Goal: Browse casually: Explore the website without a specific task or goal

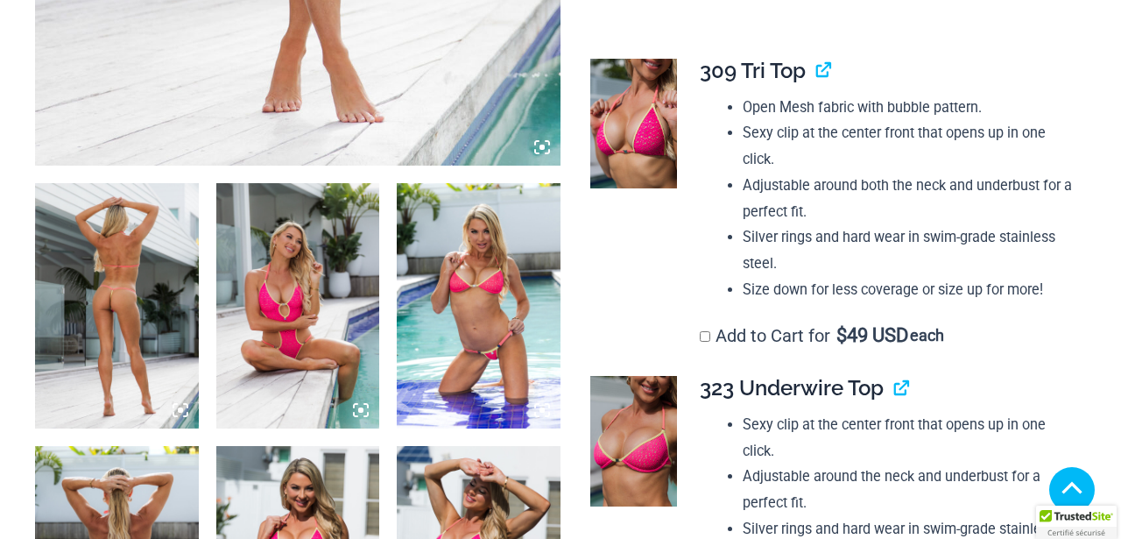
scroll to position [941, 0]
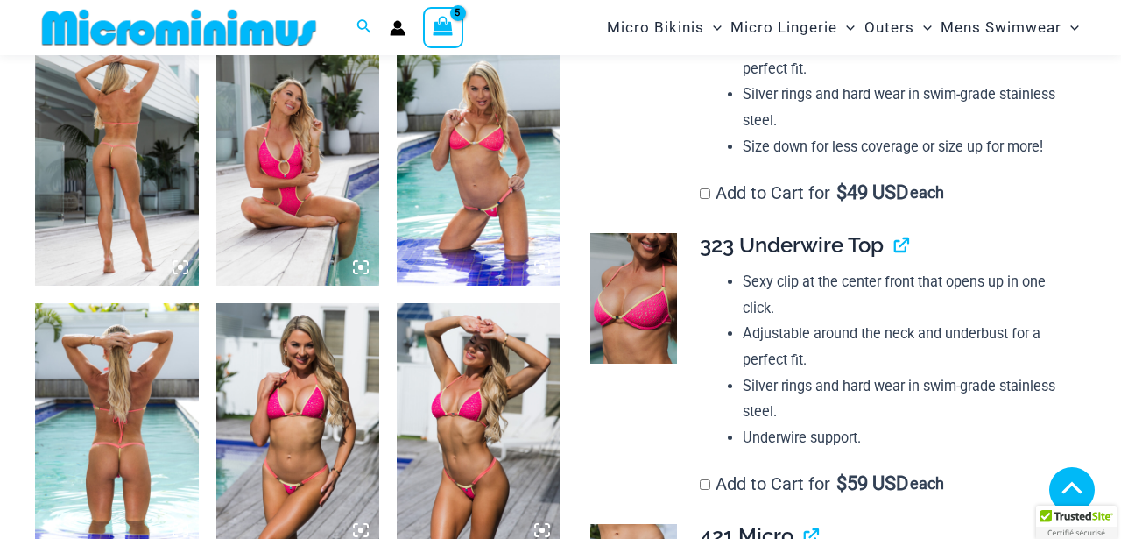
click at [117, 123] on img at bounding box center [117, 162] width 164 height 245
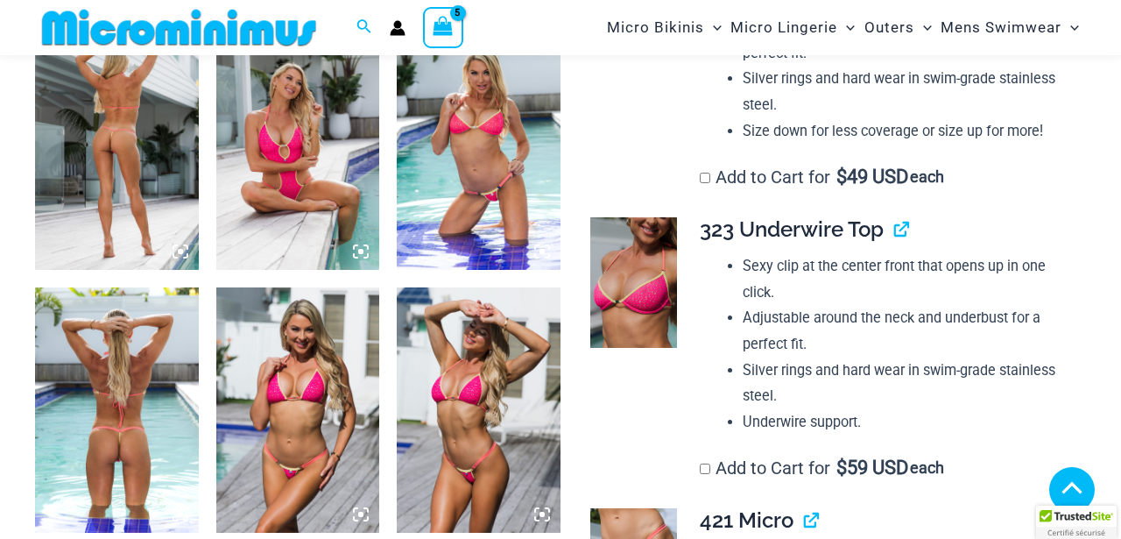
click at [180, 251] on icon at bounding box center [180, 251] width 5 height 5
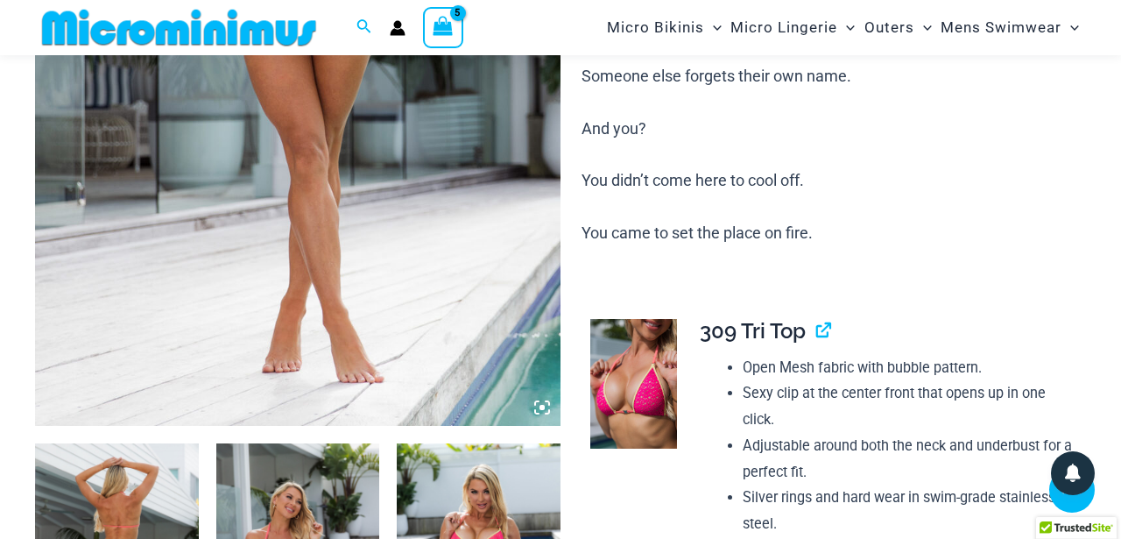
scroll to position [444, 0]
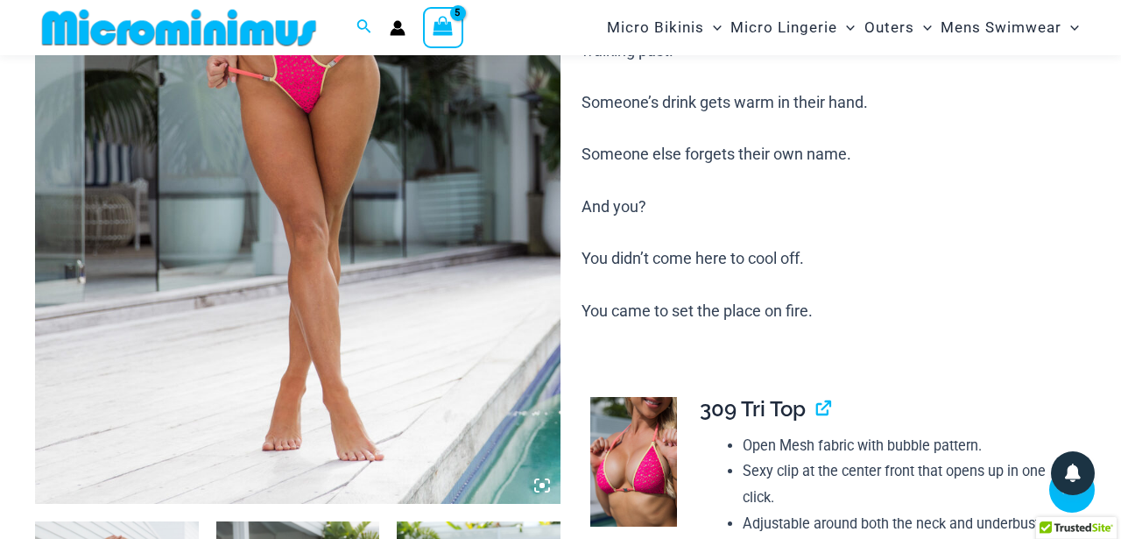
click at [540, 484] on icon at bounding box center [542, 485] width 5 height 5
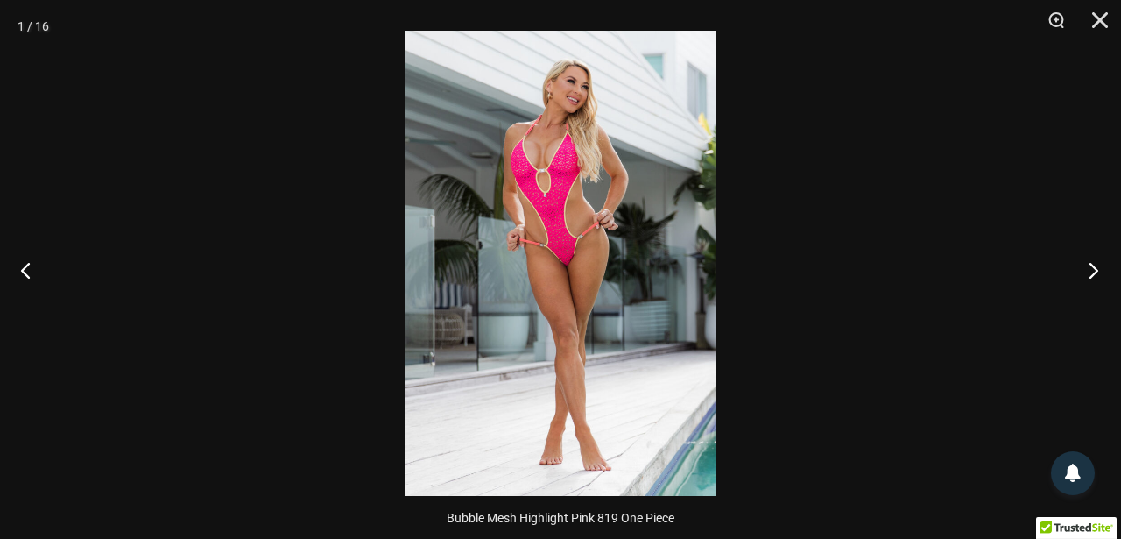
click at [1085, 275] on button "Next" at bounding box center [1089, 270] width 66 height 88
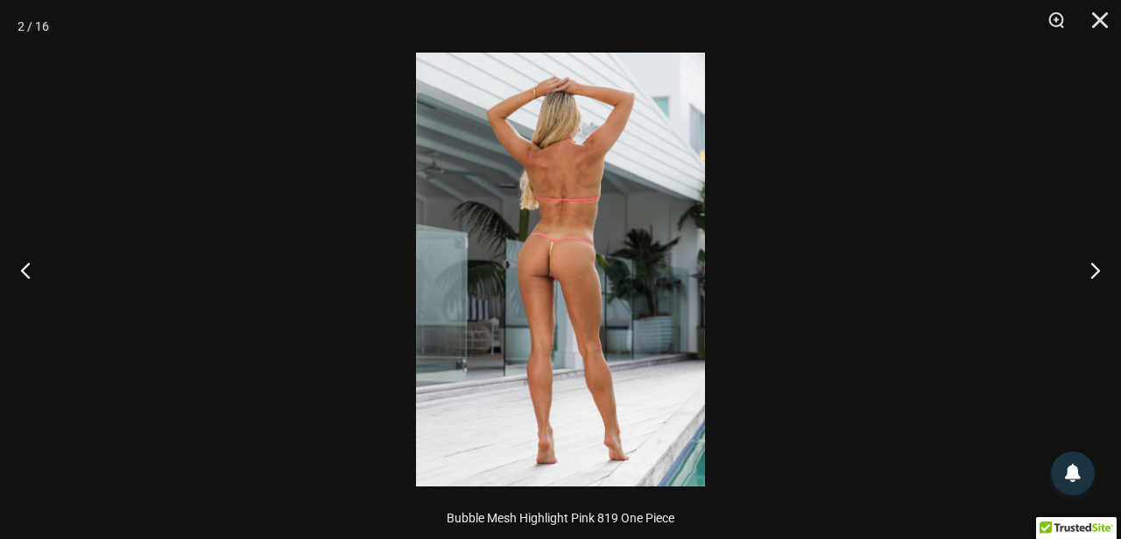
click at [576, 249] on img at bounding box center [560, 270] width 289 height 434
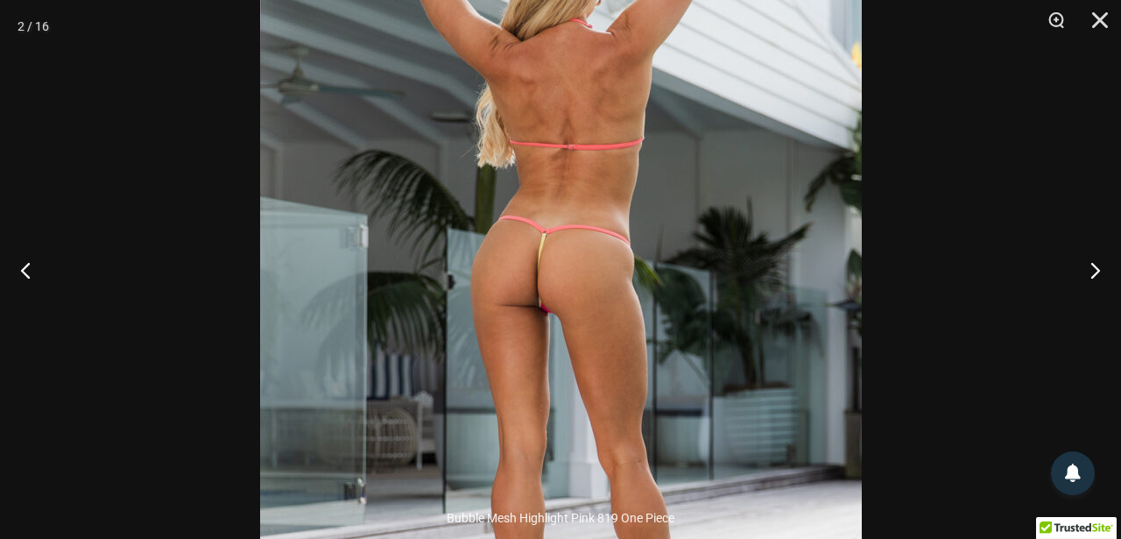
click at [576, 249] on img at bounding box center [561, 292] width 602 height 902
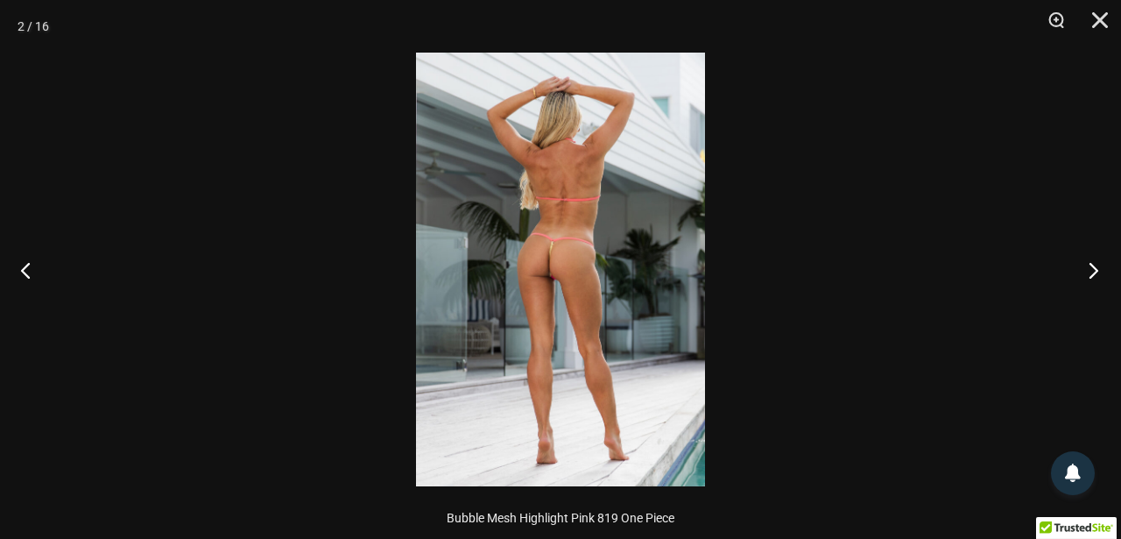
click at [1090, 276] on button "Next" at bounding box center [1089, 270] width 66 height 88
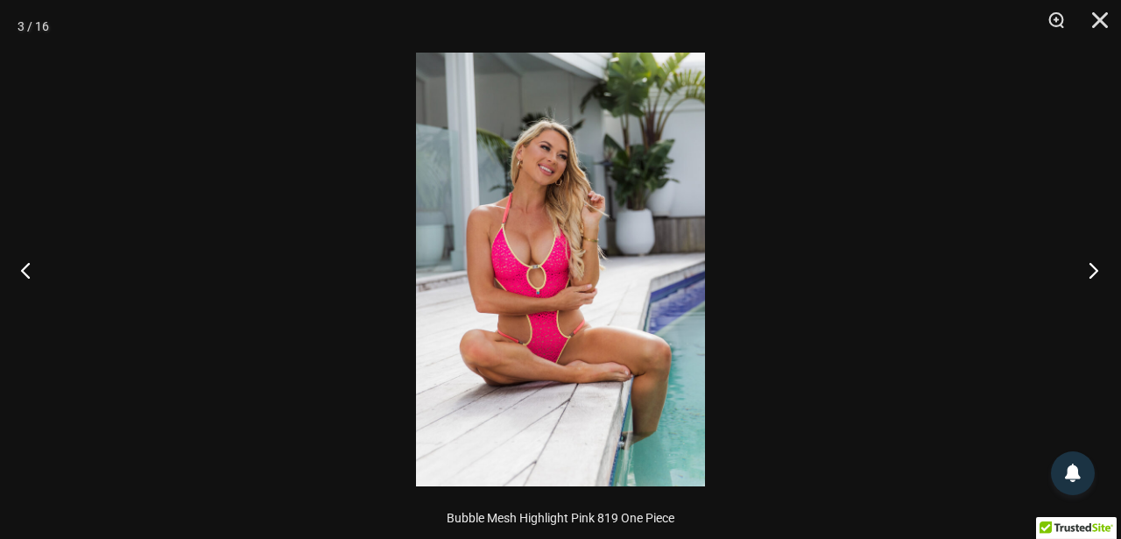
click at [1090, 276] on button "Next" at bounding box center [1089, 270] width 66 height 88
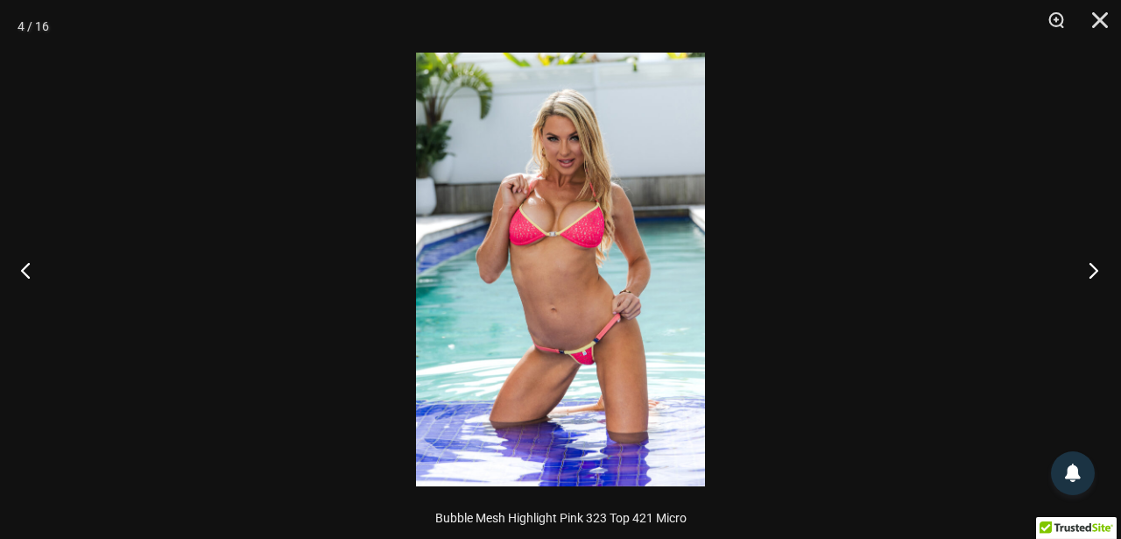
click at [1090, 276] on button "Next" at bounding box center [1089, 270] width 66 height 88
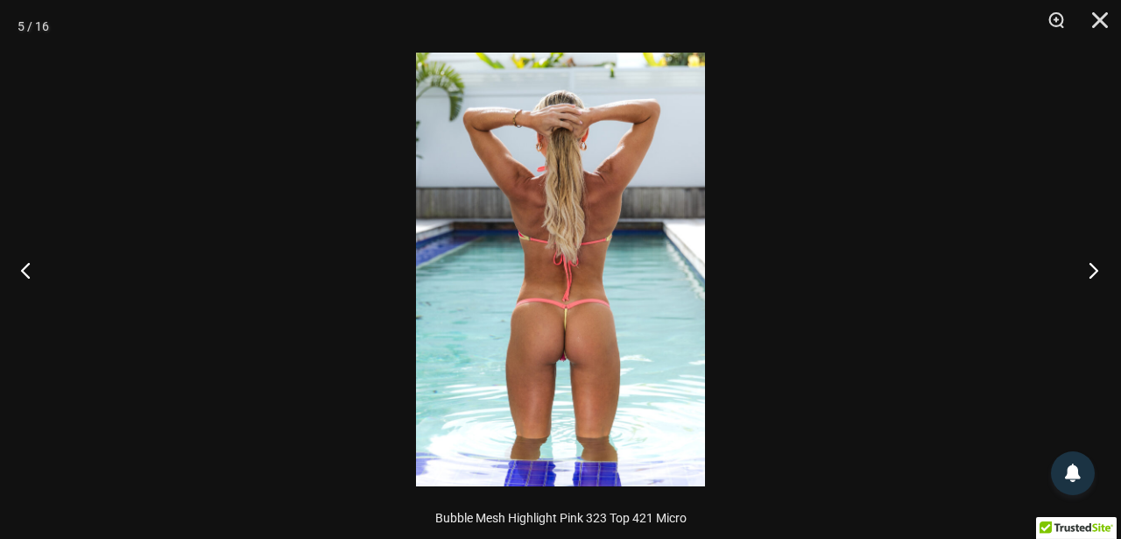
click at [1090, 276] on button "Next" at bounding box center [1089, 270] width 66 height 88
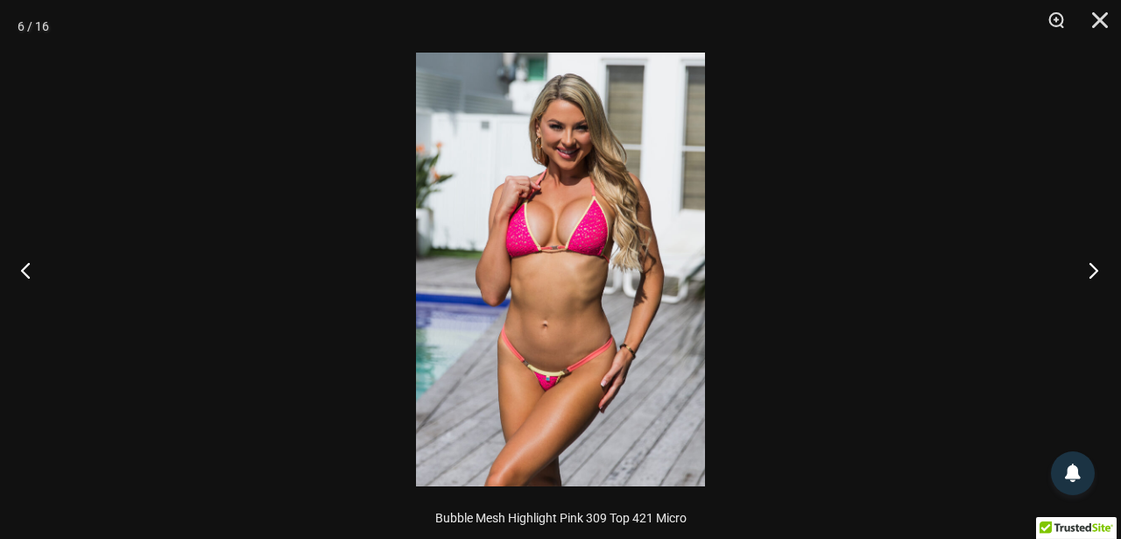
click at [1090, 276] on button "Next" at bounding box center [1089, 270] width 66 height 88
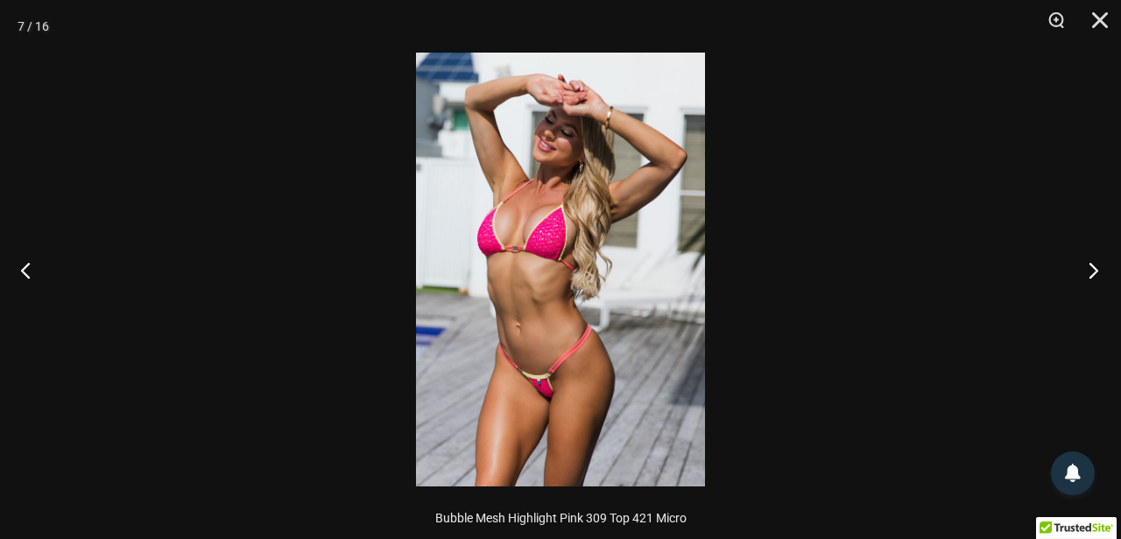
click at [1090, 276] on button "Next" at bounding box center [1089, 270] width 66 height 88
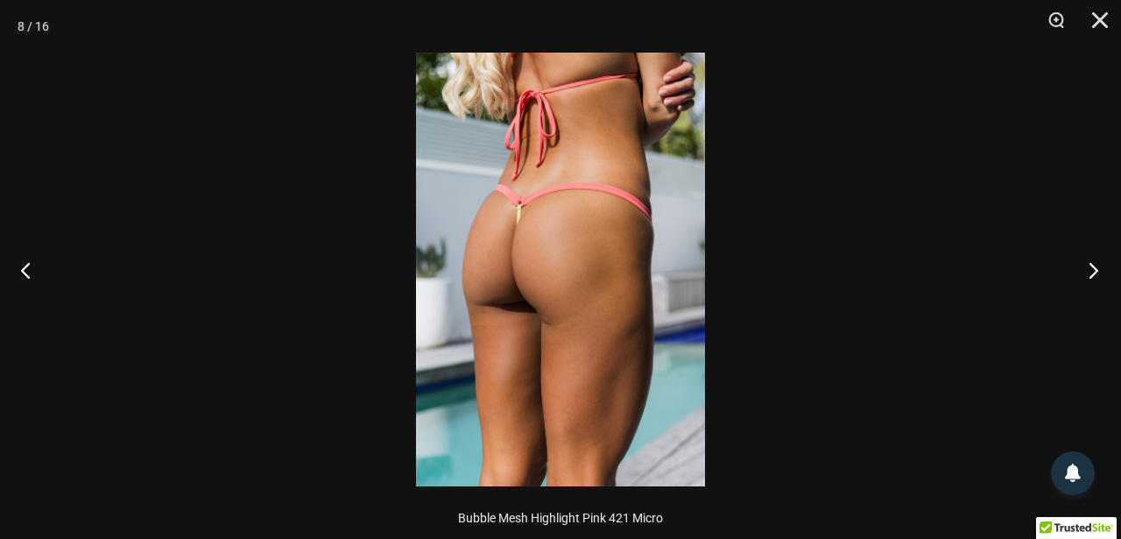
click at [1090, 276] on button "Next" at bounding box center [1089, 270] width 66 height 88
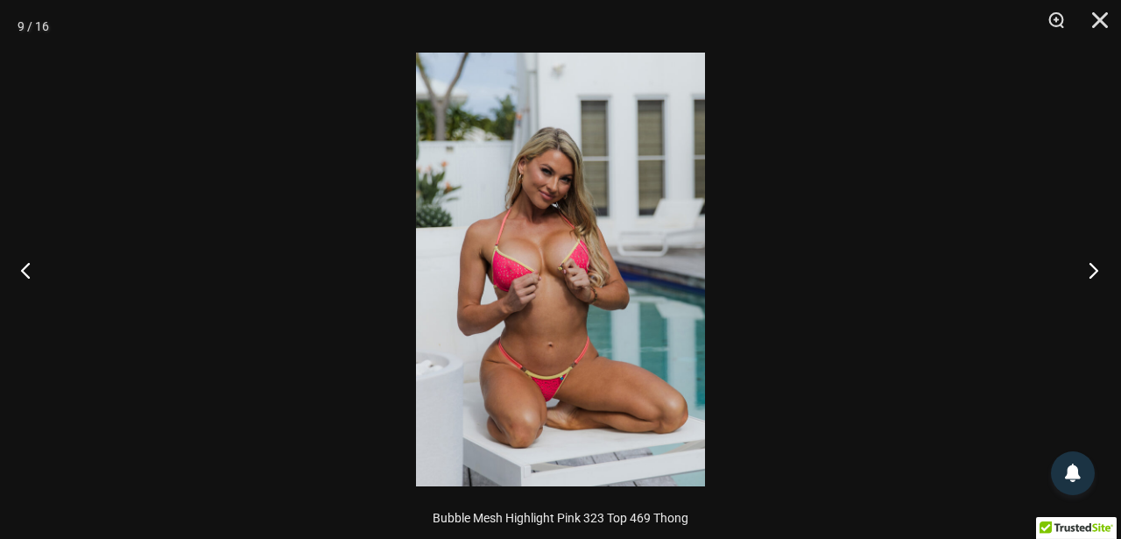
click at [1090, 276] on button "Next" at bounding box center [1089, 270] width 66 height 88
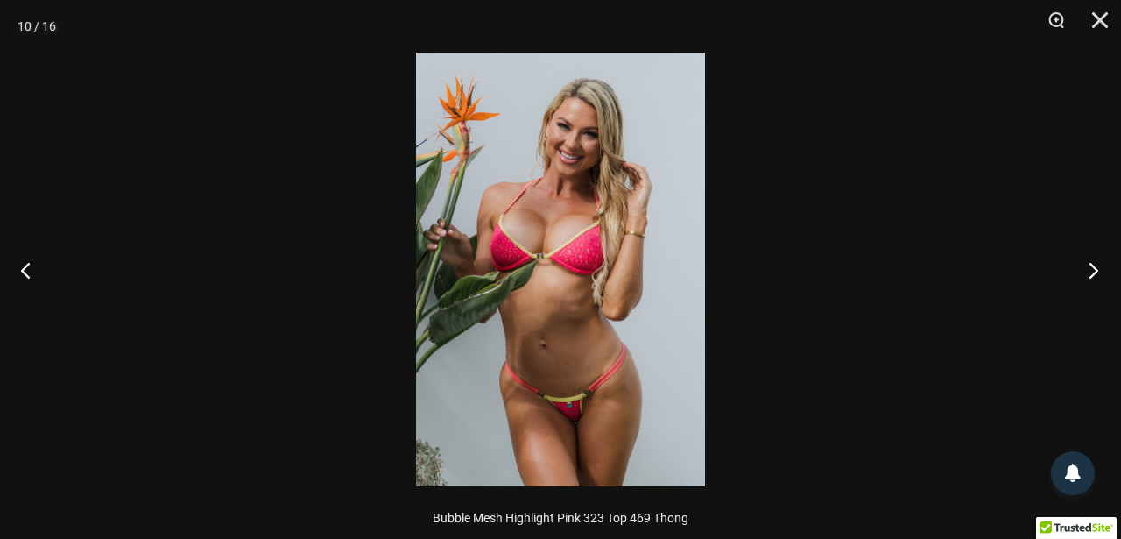
click at [1090, 276] on button "Next" at bounding box center [1089, 270] width 66 height 88
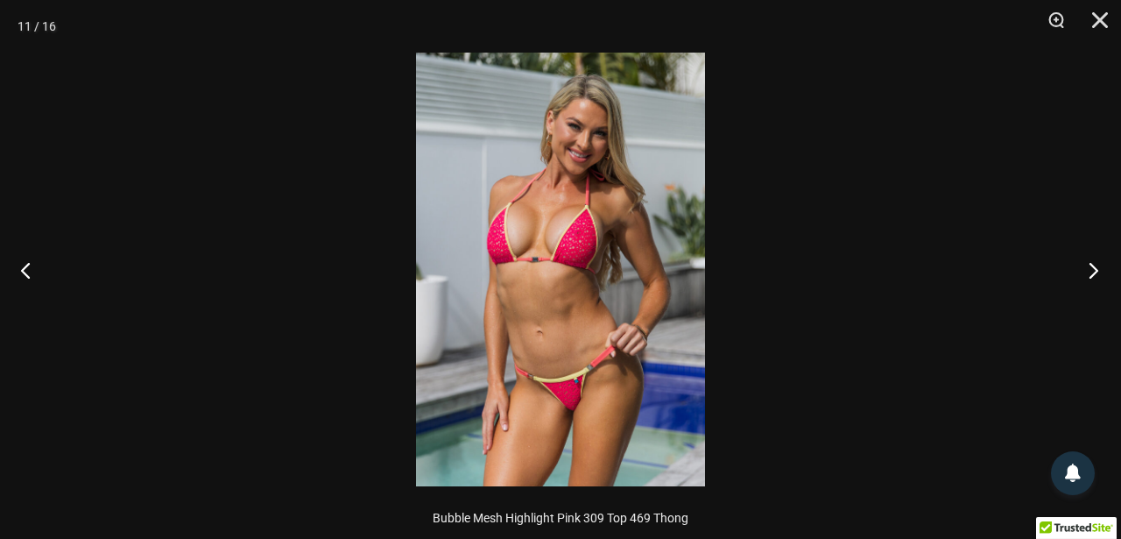
click at [1090, 276] on button "Next" at bounding box center [1089, 270] width 66 height 88
